Goal: Obtain resource: Obtain resource

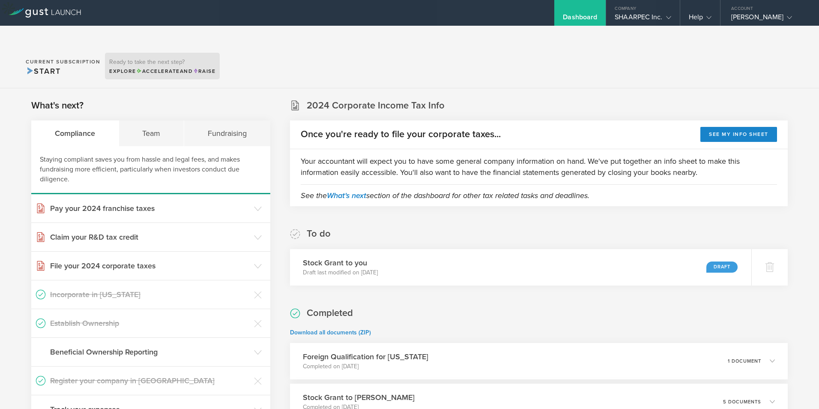
click at [171, 53] on div "Ready to take the next step? Explore Accelerate and Raise" at bounding box center [162, 66] width 115 height 27
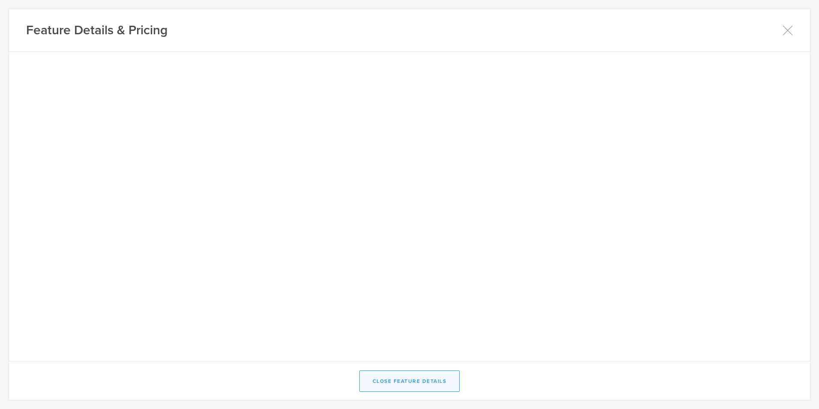
click at [418, 387] on button "Close Feature Details" at bounding box center [409, 380] width 101 height 21
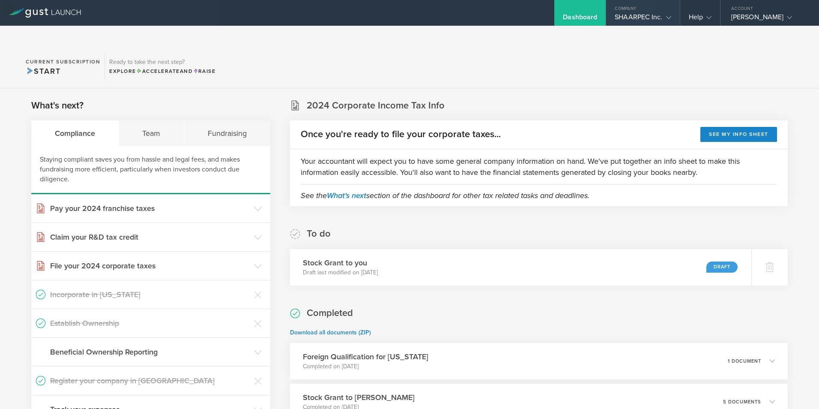
click at [637, 14] on div "SHAARPEC Inc." at bounding box center [643, 19] width 56 height 13
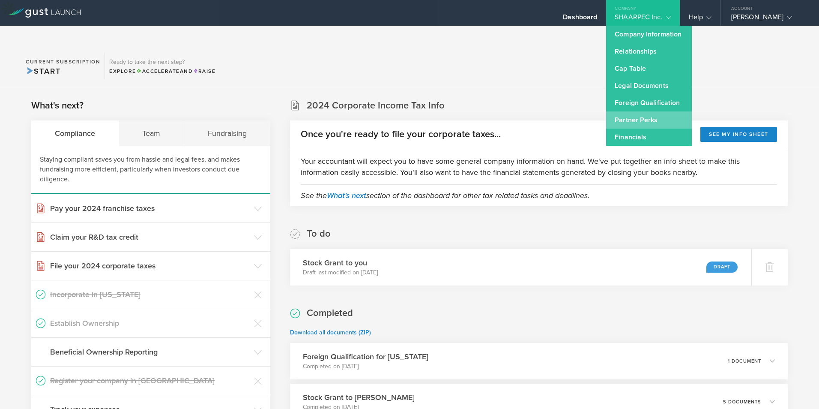
click at [625, 116] on link "Partner Perks" at bounding box center [649, 119] width 86 height 17
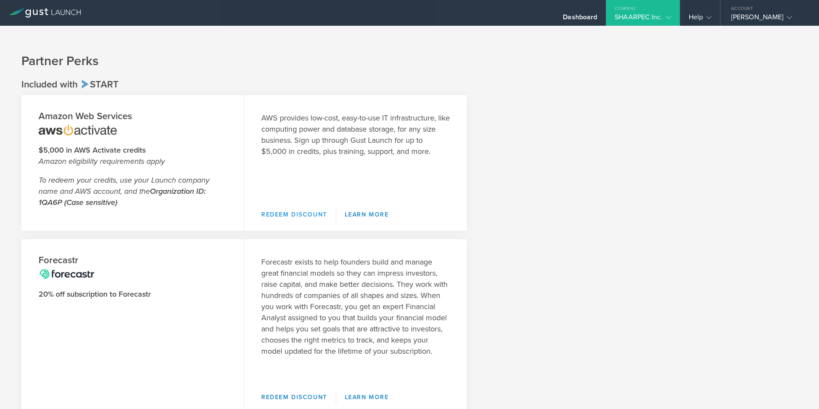
click at [304, 207] on link "Redeem Discount" at bounding box center [298, 214] width 75 height 15
click at [299, 207] on link "Redeem Discount" at bounding box center [298, 214] width 75 height 15
click at [278, 207] on link "Redeem Discount" at bounding box center [298, 214] width 75 height 15
click at [299, 207] on link "Redeem Discount" at bounding box center [298, 214] width 75 height 15
click at [304, 207] on link "Redeem Discount" at bounding box center [298, 214] width 75 height 15
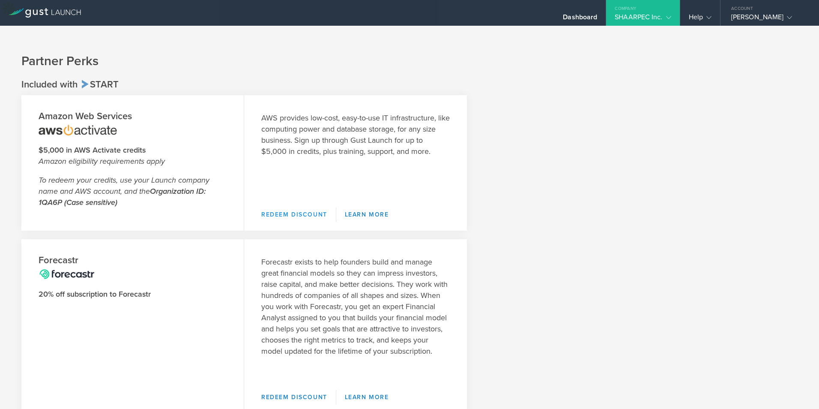
click at [309, 207] on link "Redeem Discount" at bounding box center [298, 214] width 75 height 15
